Goal: Information Seeking & Learning: Find specific page/section

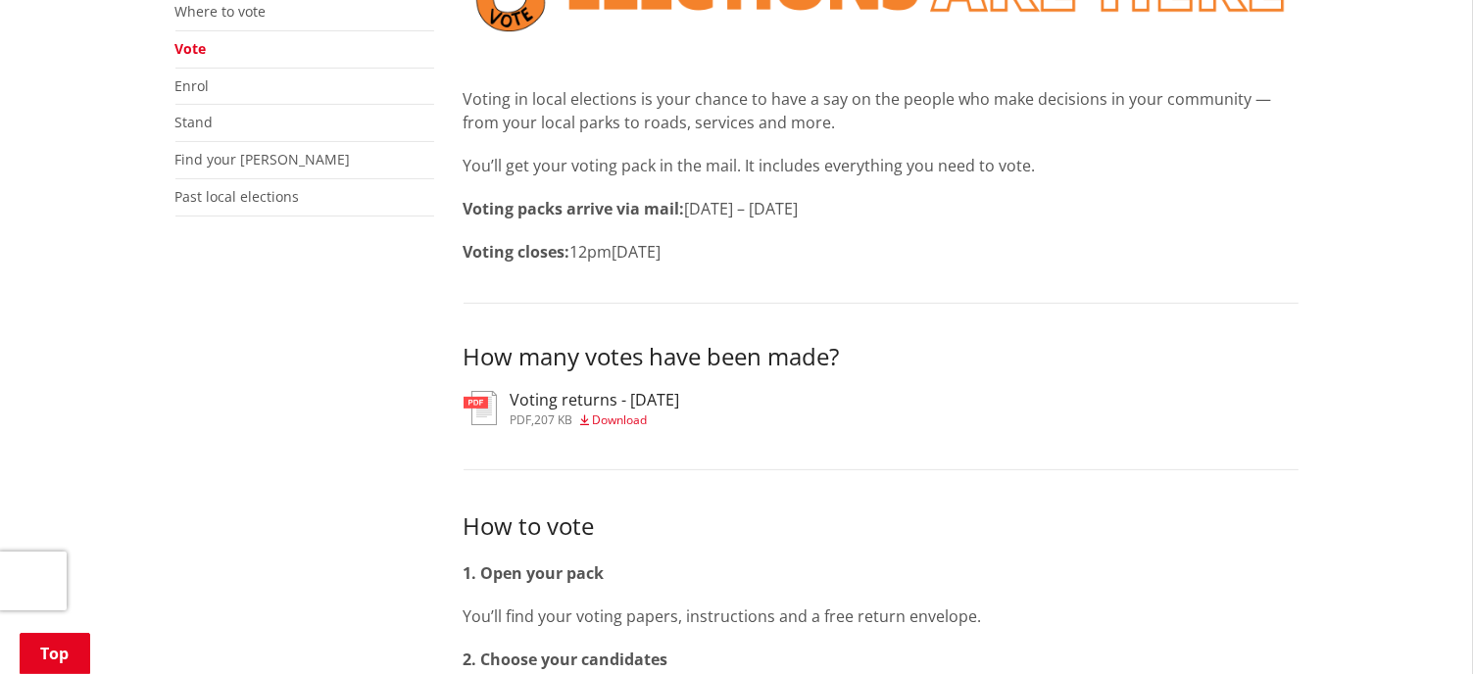
scroll to position [784, 0]
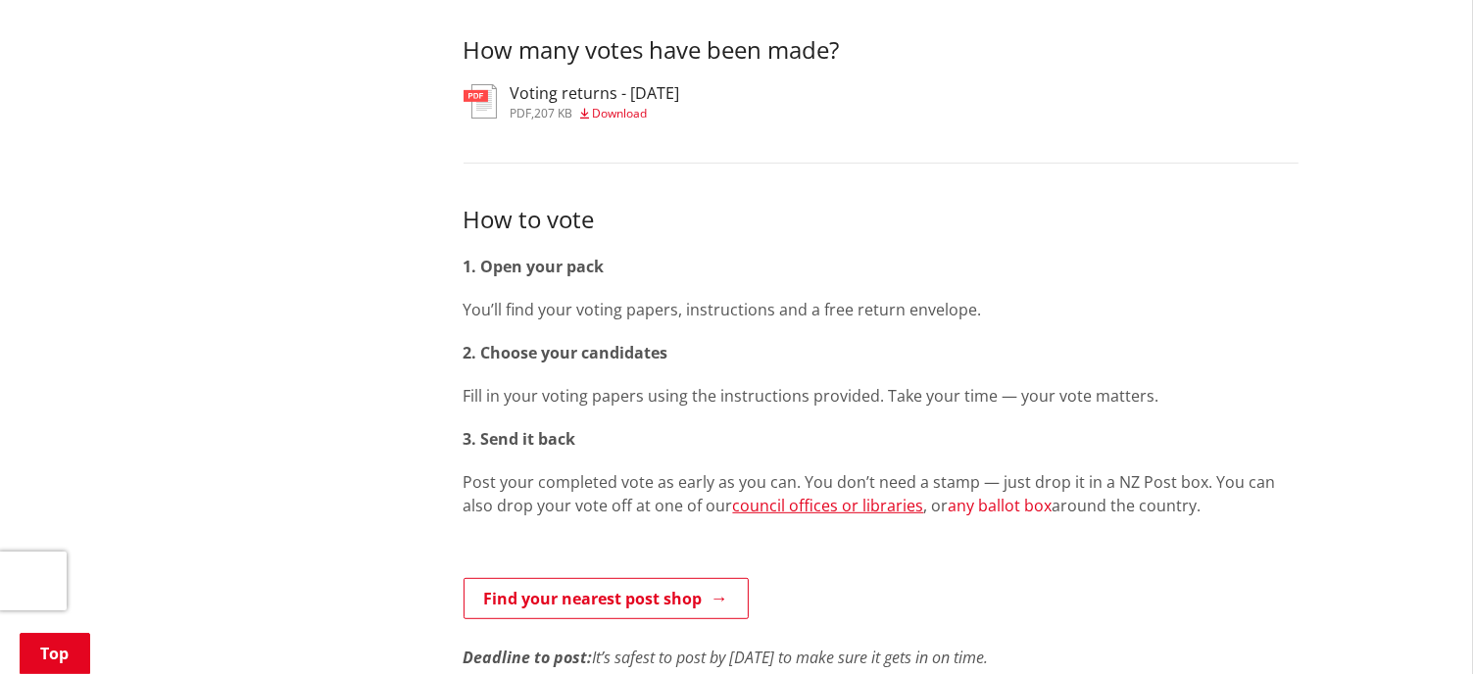
click at [948, 507] on link "any ballot box" at bounding box center [1000, 506] width 104 height 22
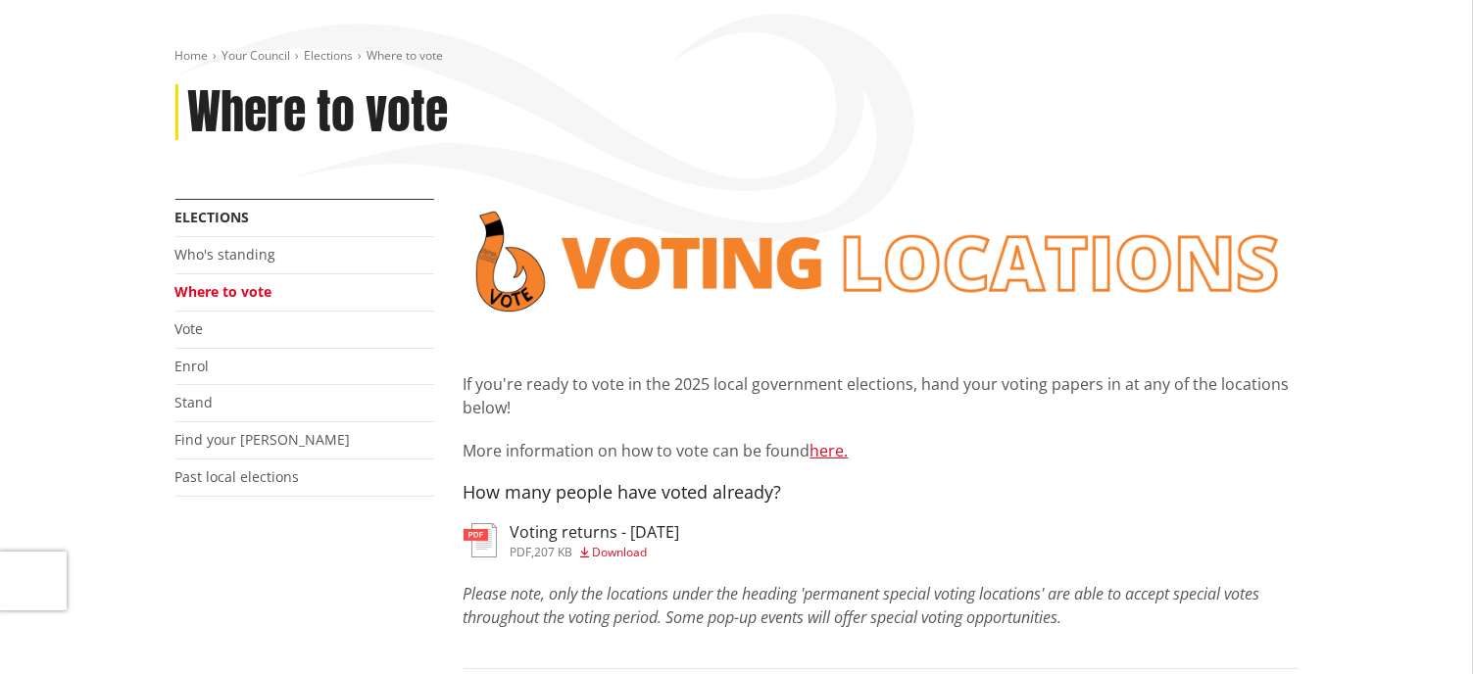
scroll to position [196, 0]
click at [827, 451] on link "here." at bounding box center [829, 452] width 38 height 22
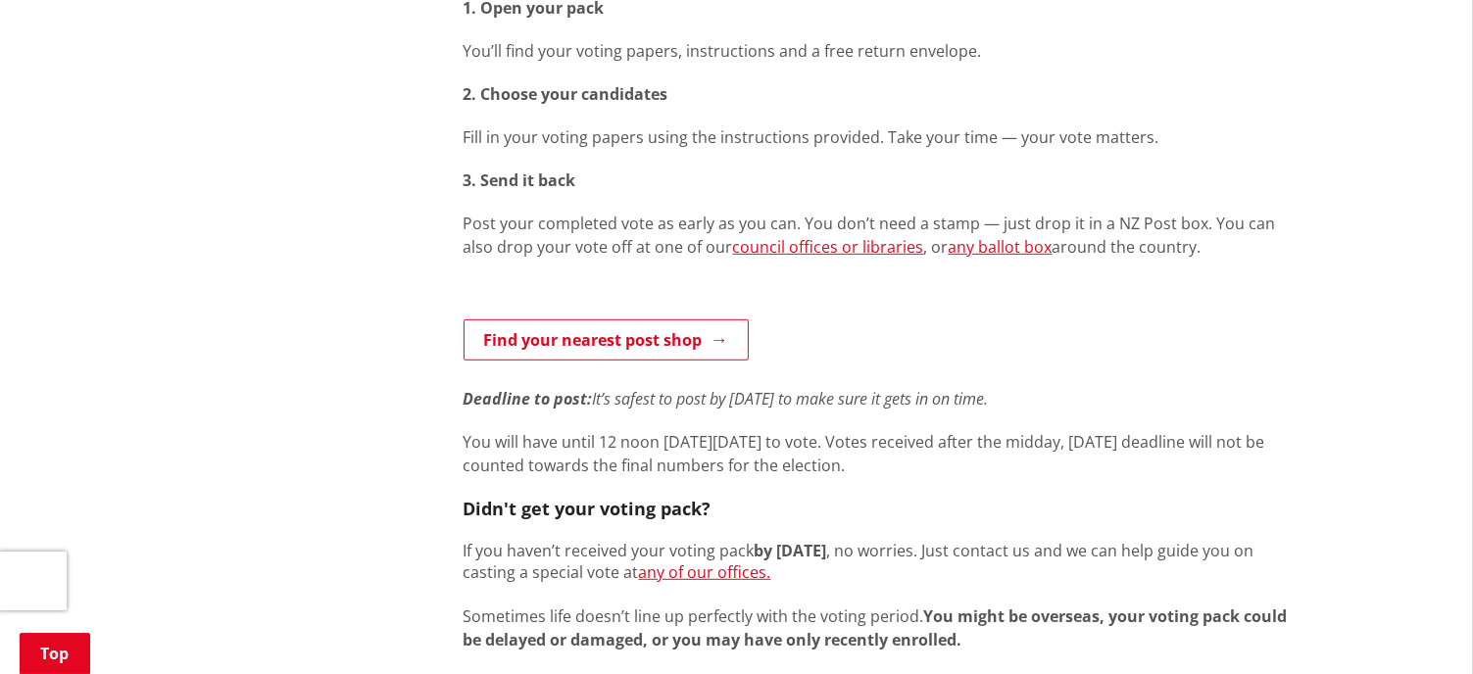
scroll to position [1176, 0]
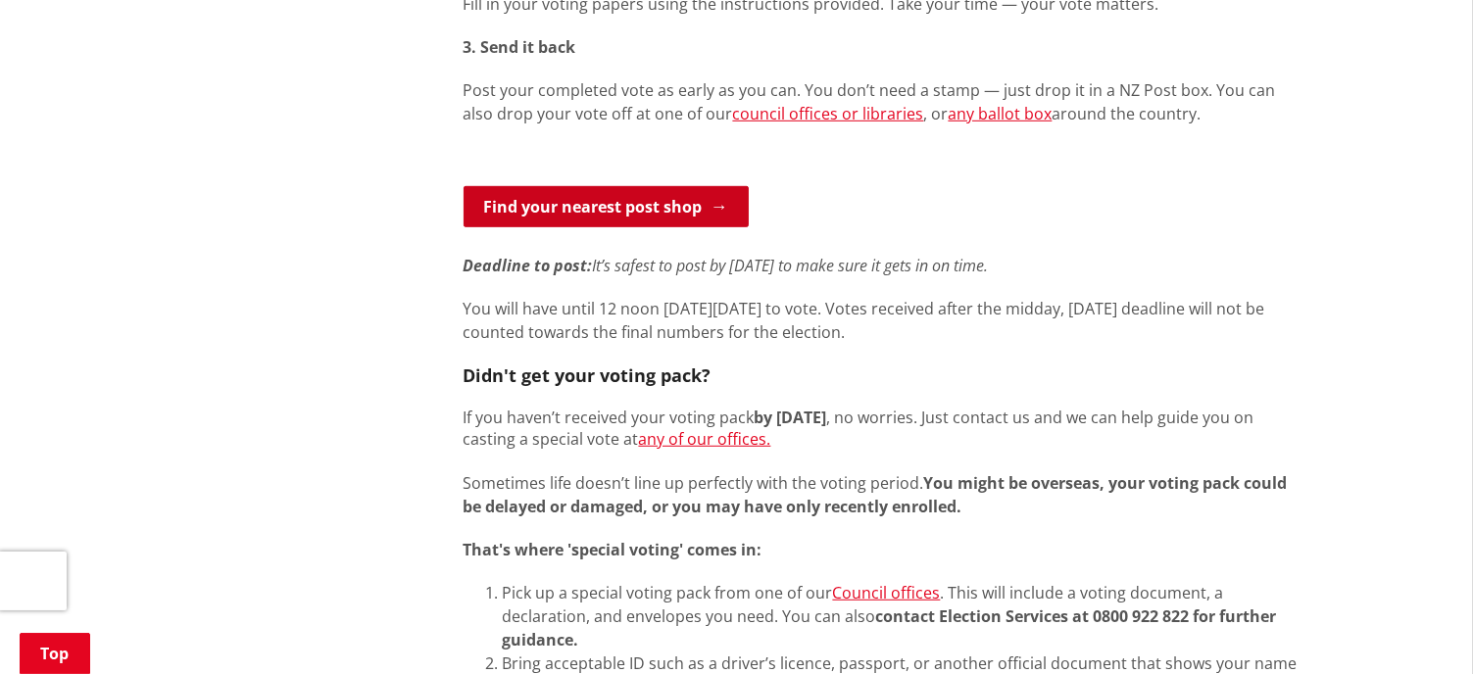
click at [584, 216] on link "Find your nearest post shop" at bounding box center [605, 206] width 285 height 41
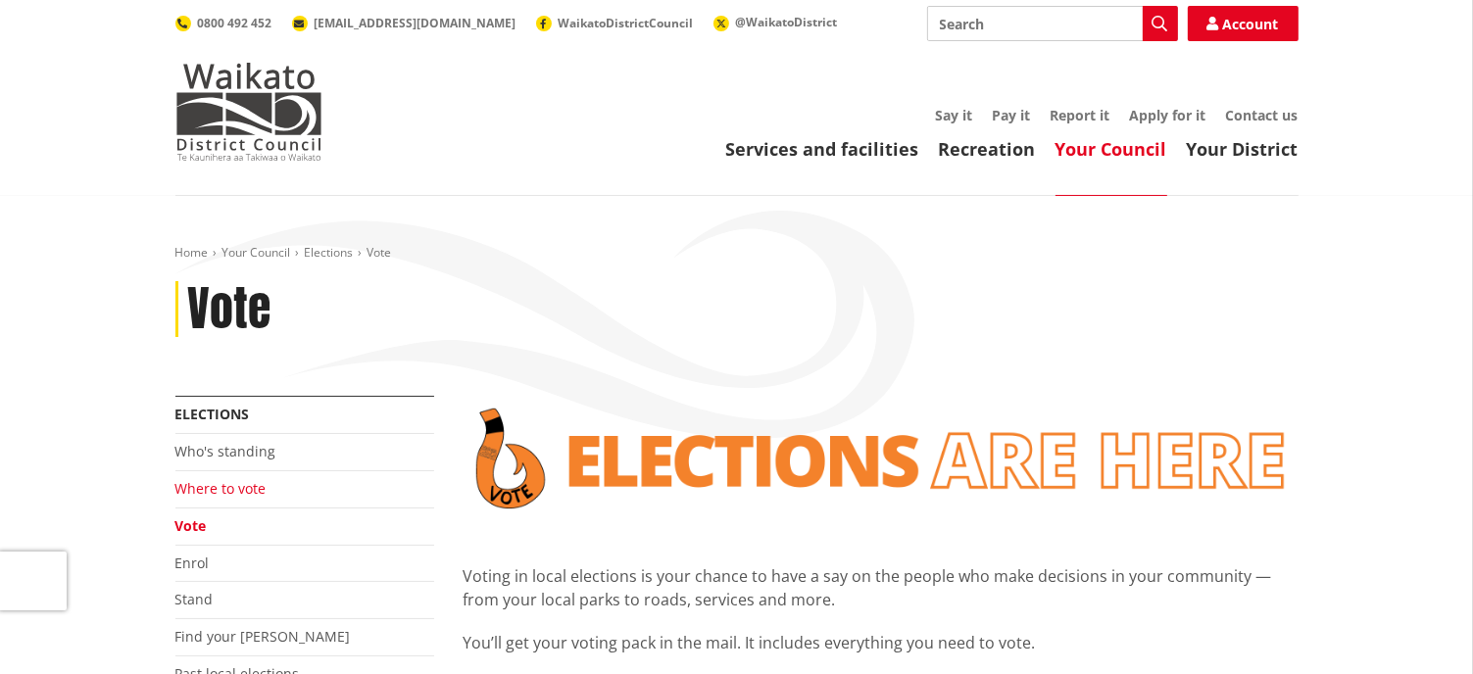
click at [215, 483] on link "Where to vote" at bounding box center [220, 488] width 91 height 19
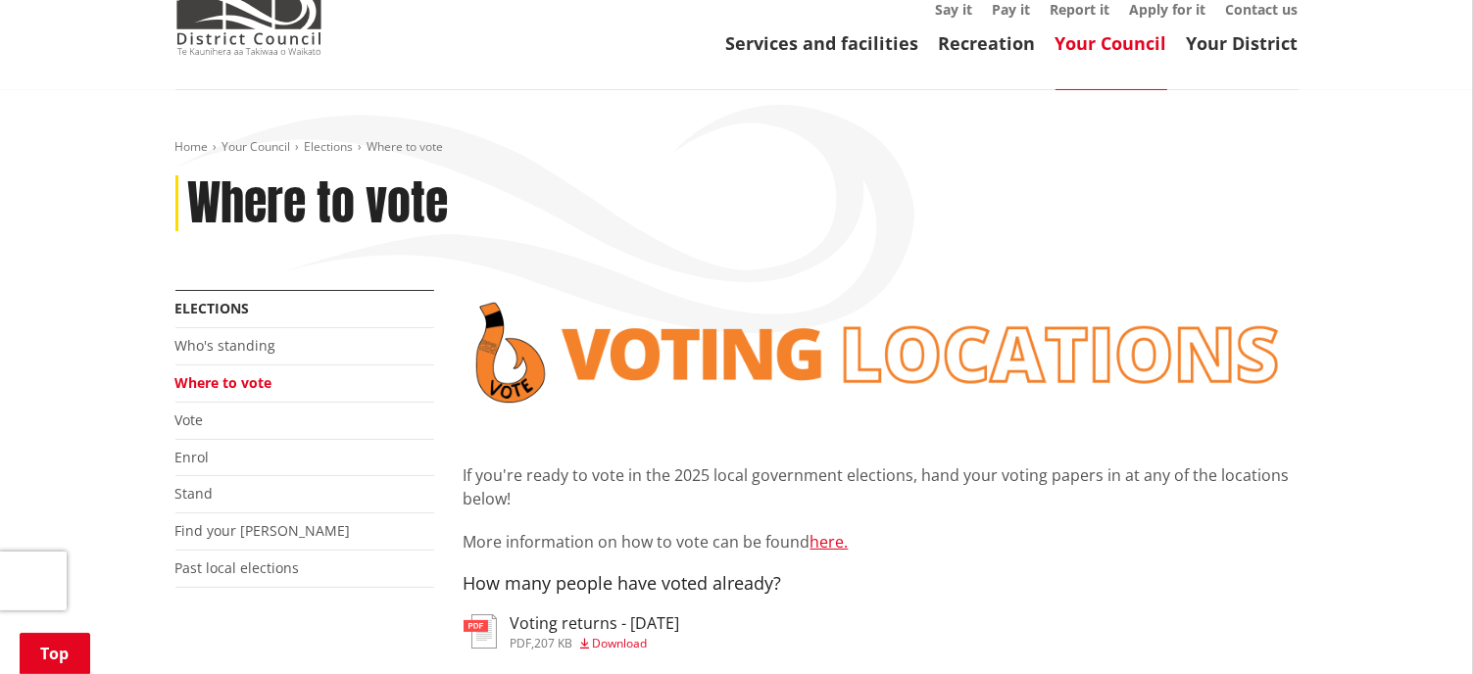
scroll to position [392, 0]
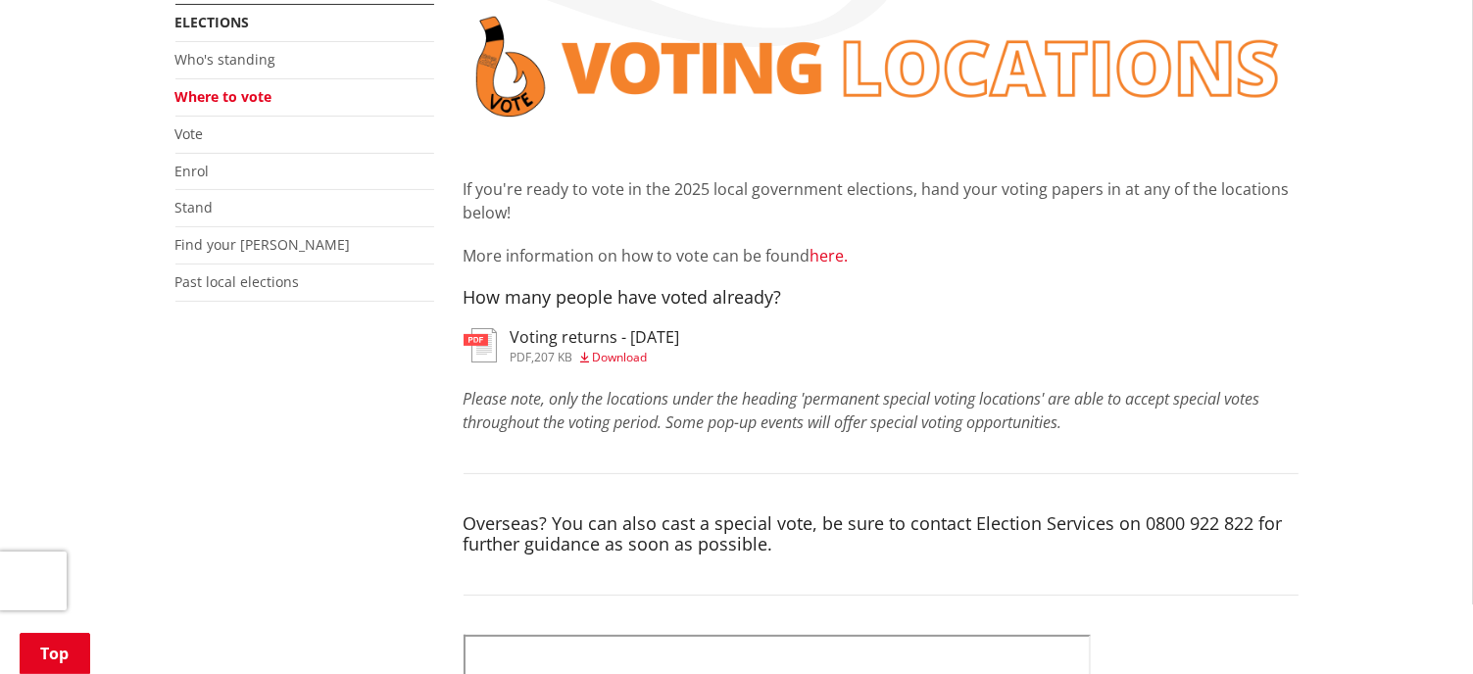
click at [819, 258] on link "here." at bounding box center [829, 256] width 38 height 22
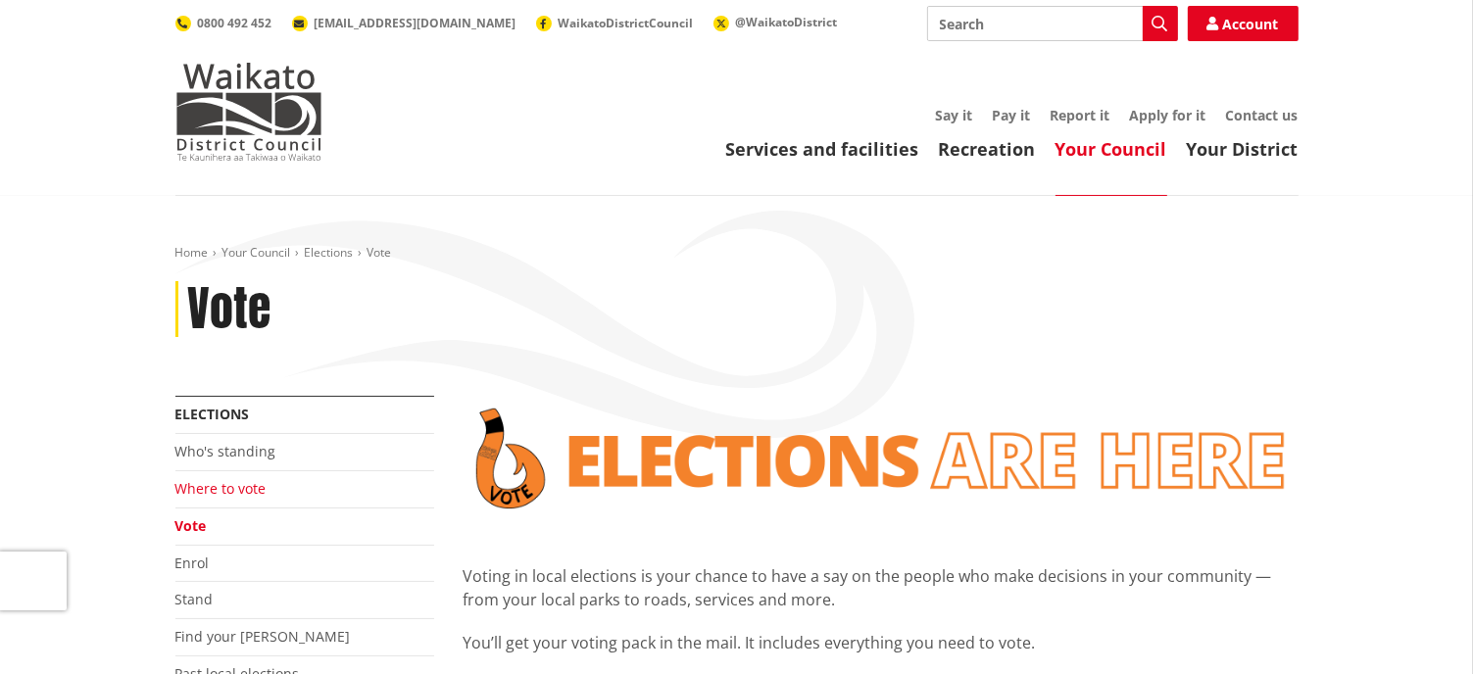
click at [236, 484] on link "Where to vote" at bounding box center [220, 488] width 91 height 19
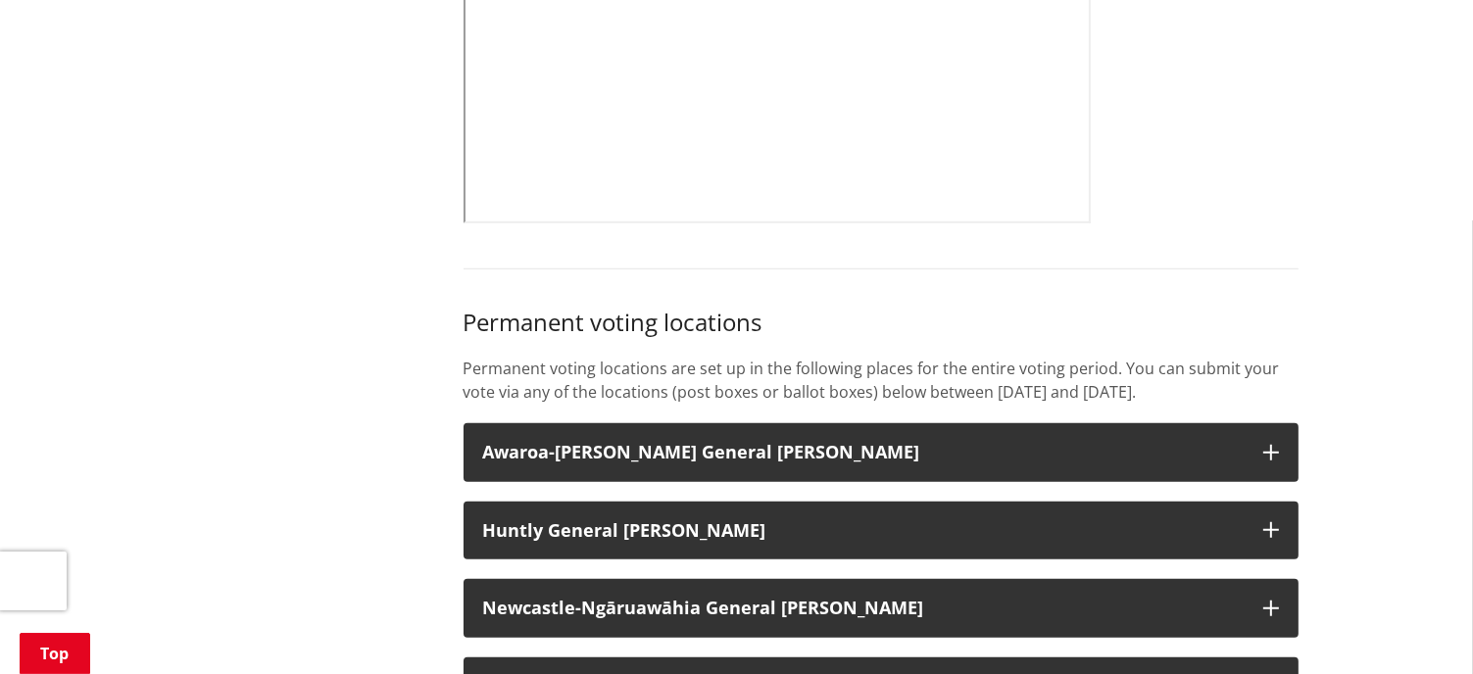
scroll to position [1372, 0]
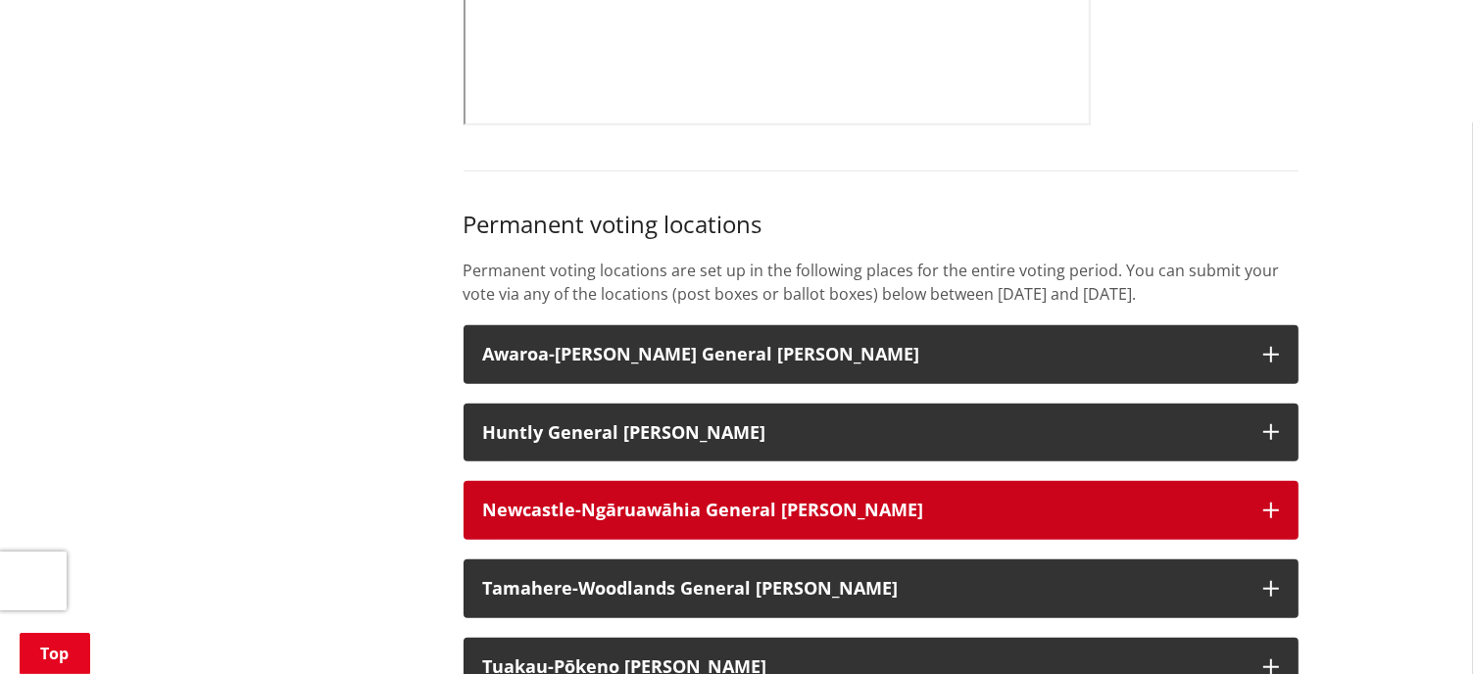
click at [592, 521] on strong "Newcastle-Ngāruawāhia General [PERSON_NAME]" at bounding box center [703, 510] width 441 height 24
